Goal: Task Accomplishment & Management: Use online tool/utility

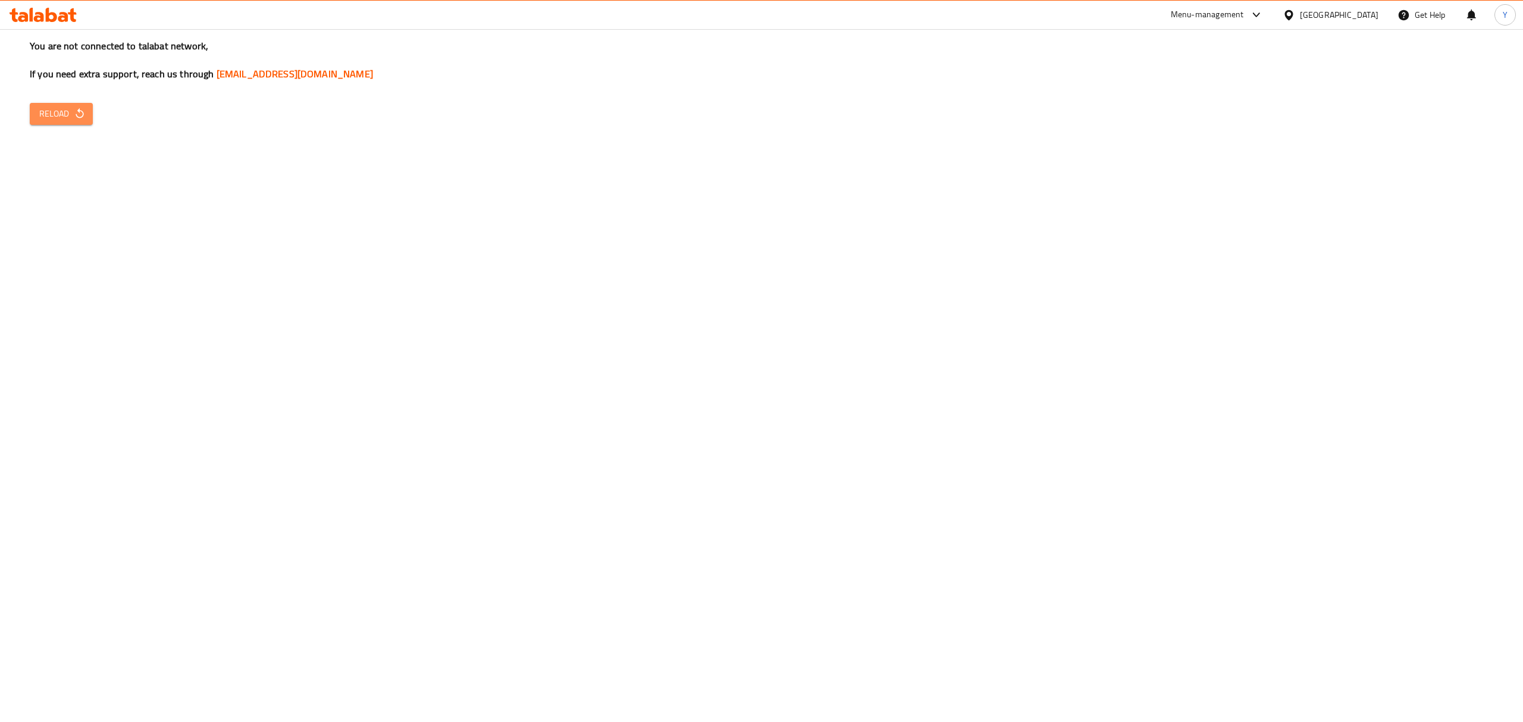
click at [67, 112] on span "Reload" at bounding box center [61, 113] width 44 height 15
click at [65, 112] on span "Reload" at bounding box center [61, 113] width 44 height 15
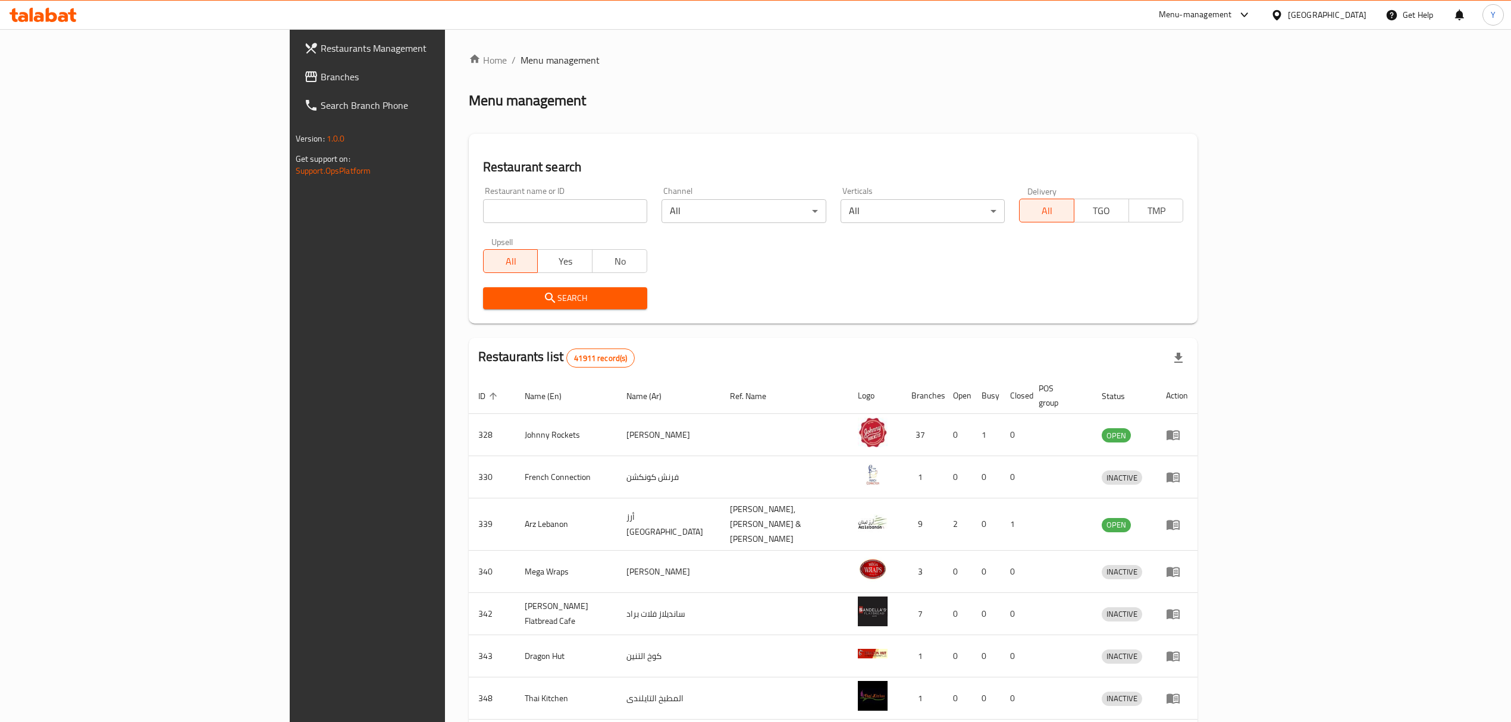
click at [1329, 6] on div "[GEOGRAPHIC_DATA]" at bounding box center [1318, 15] width 115 height 29
click at [1322, 12] on div "[GEOGRAPHIC_DATA]" at bounding box center [1327, 14] width 79 height 13
click at [1216, 127] on div "[GEOGRAPHIC_DATA]" at bounding box center [1276, 121] width 178 height 27
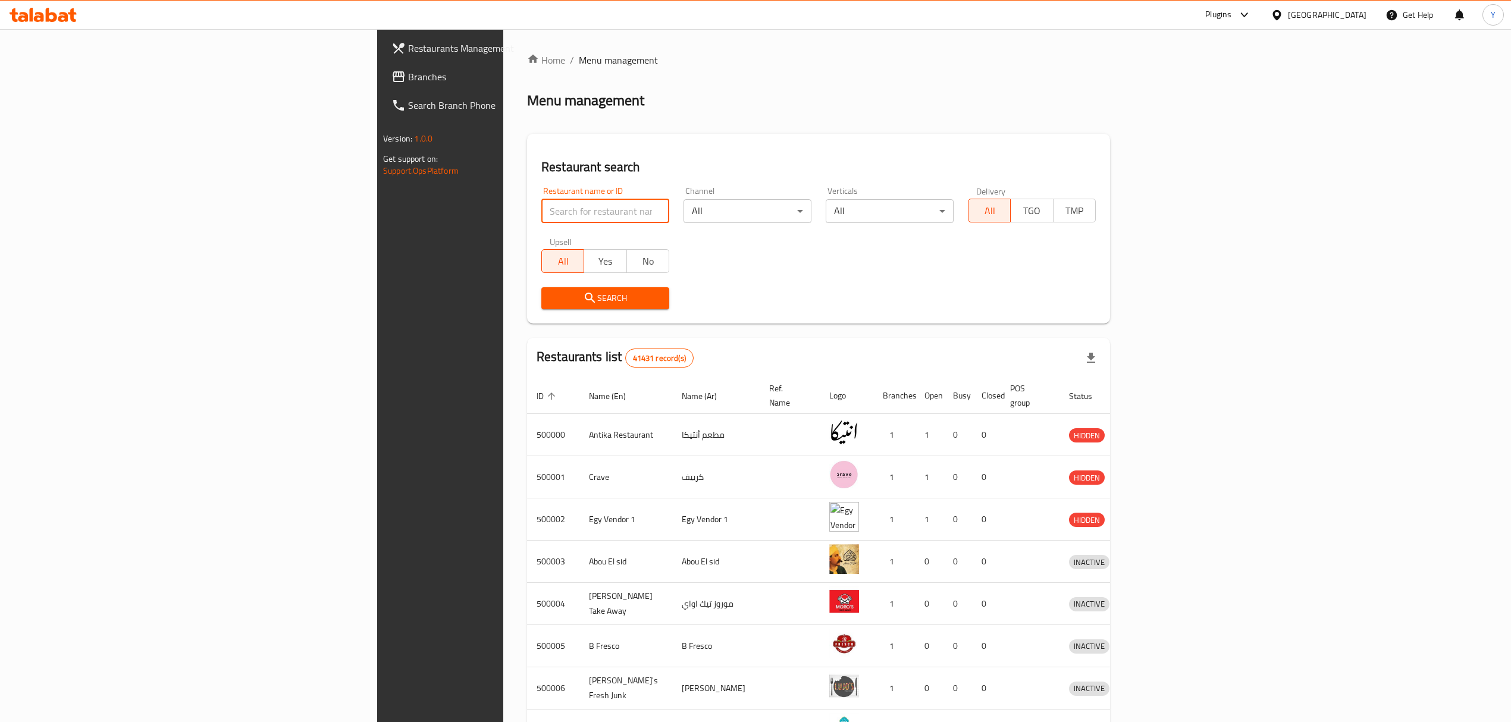
paste input "chicken overdose"
click at [541, 208] on input "chicken overdose" at bounding box center [605, 211] width 128 height 24
paste input "503467"
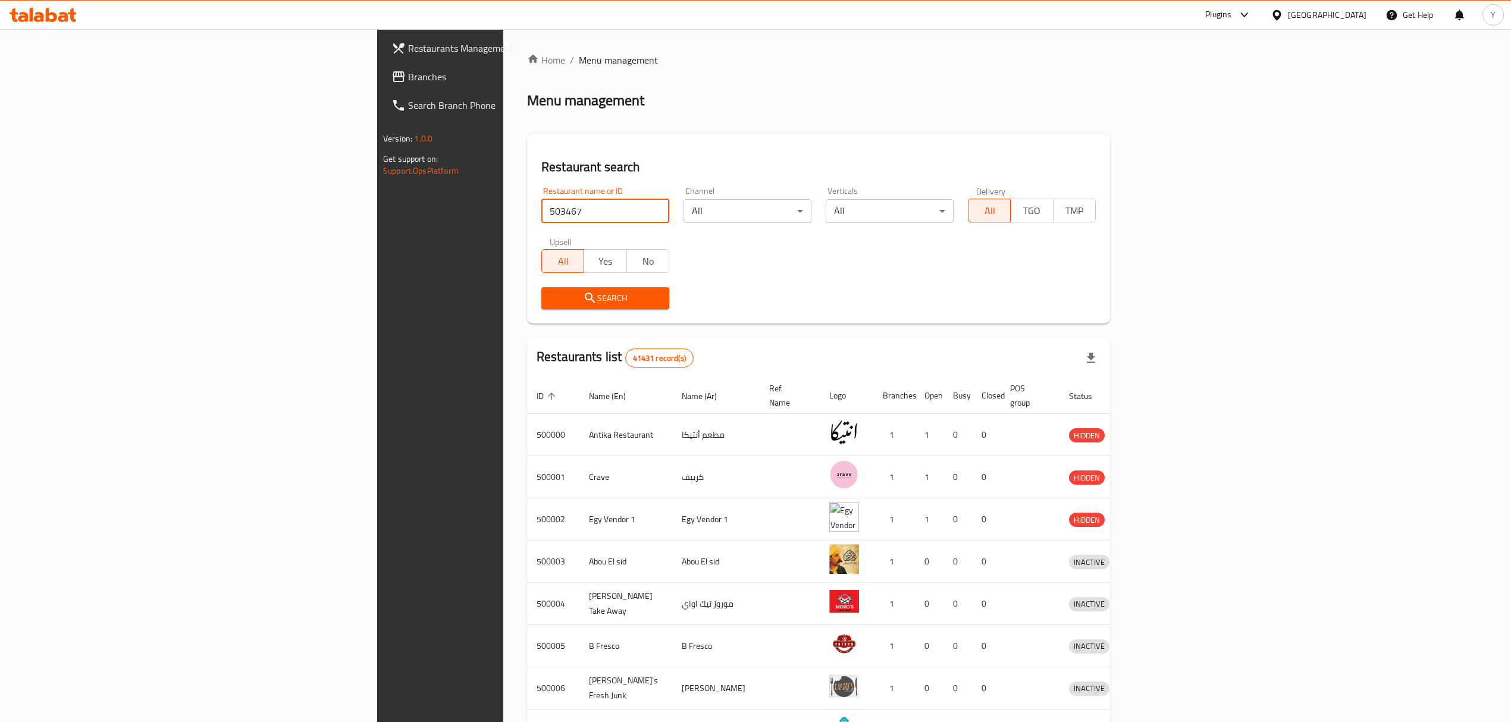
type input "503467"
click at [551, 305] on span "Search" at bounding box center [605, 298] width 109 height 15
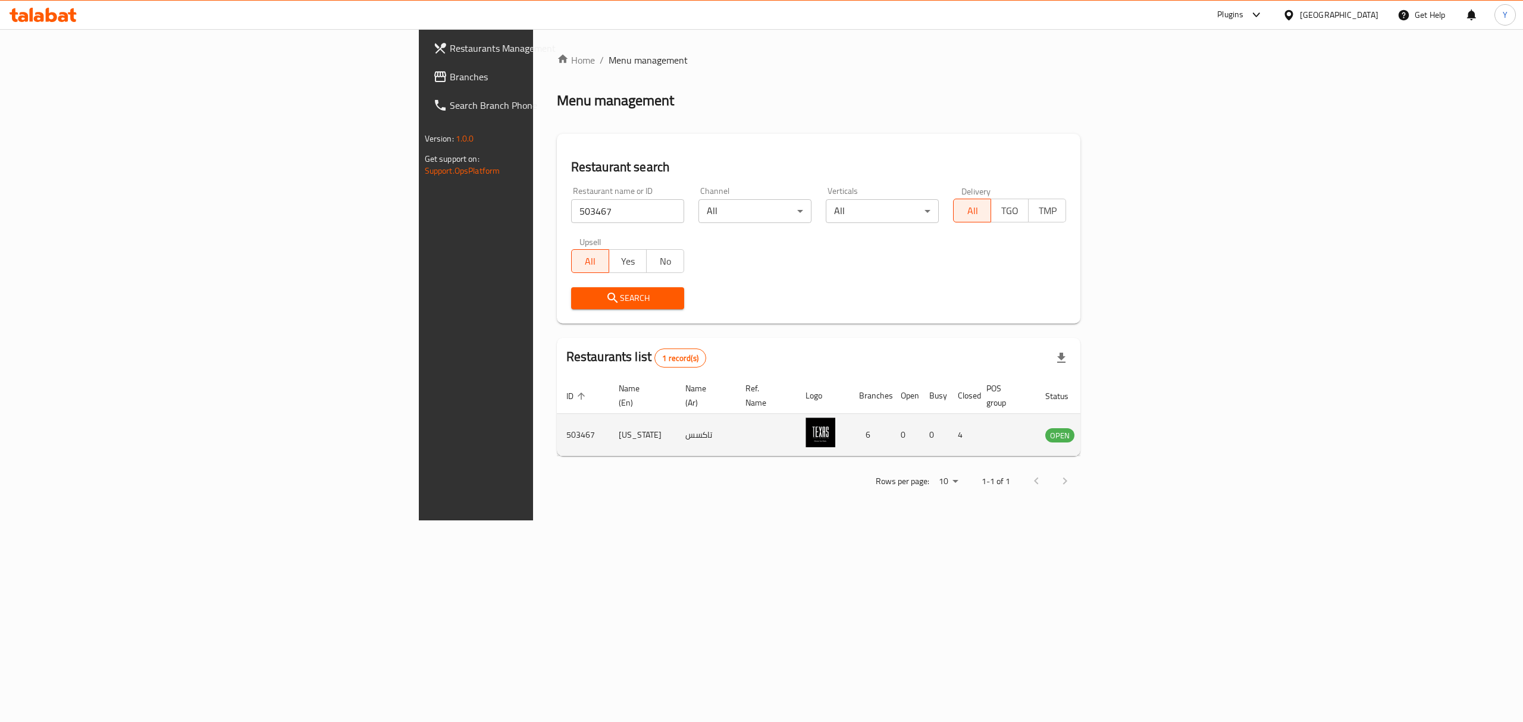
click at [1130, 428] on link "enhanced table" at bounding box center [1119, 435] width 22 height 14
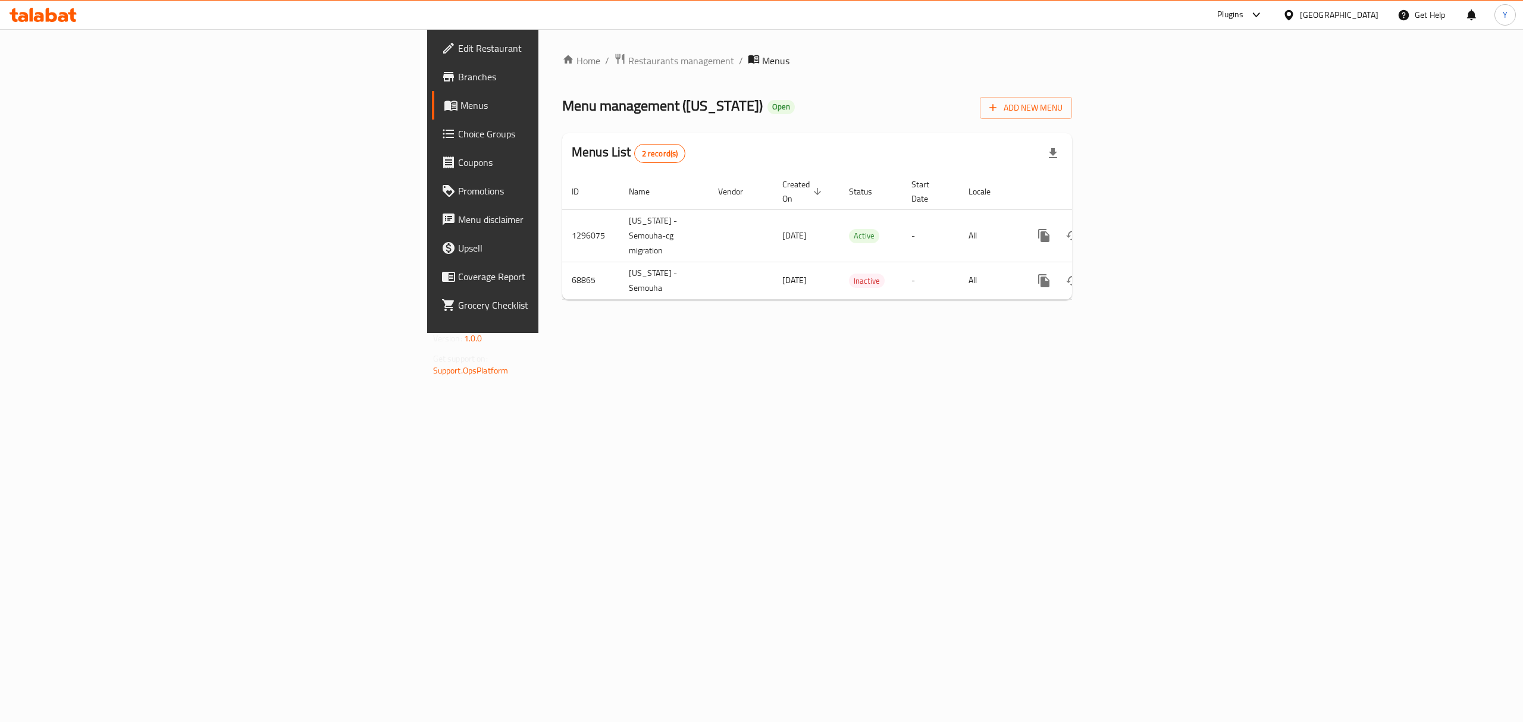
click at [458, 76] on span "Branches" at bounding box center [565, 77] width 214 height 14
